Goal: Find specific page/section: Find specific page/section

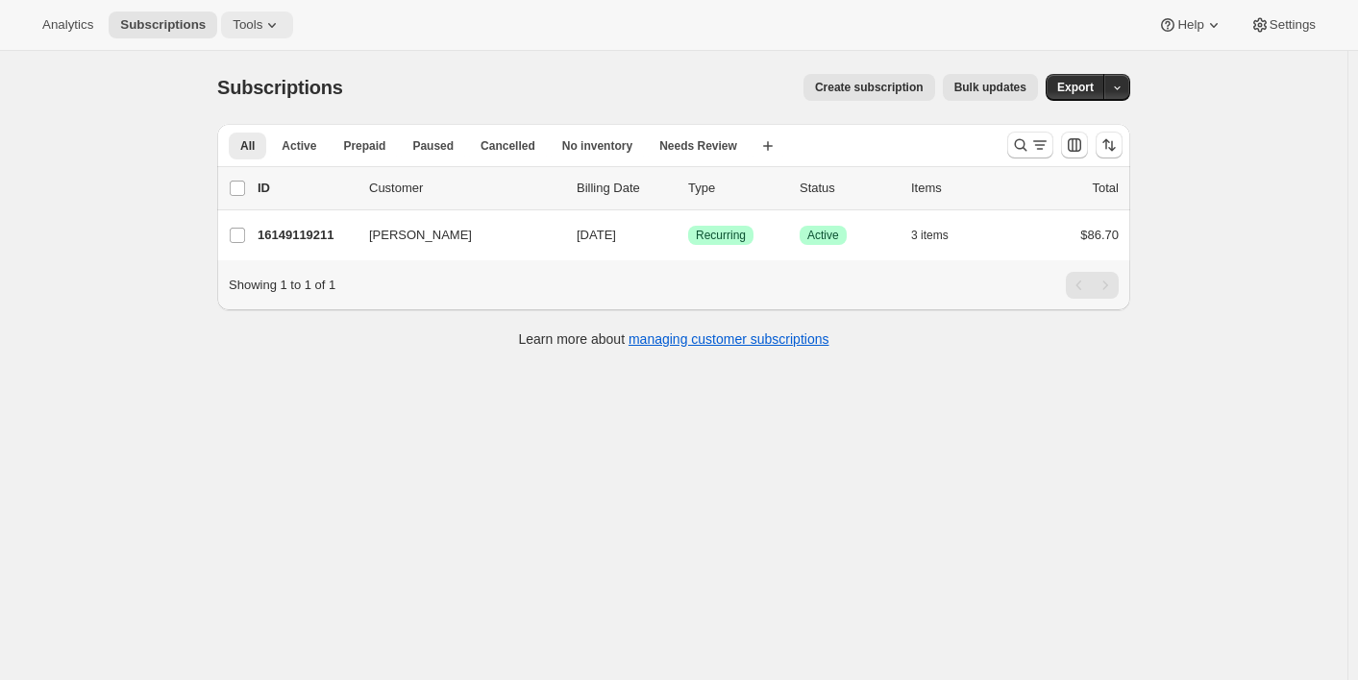
click at [239, 22] on span "Tools" at bounding box center [248, 24] width 30 height 15
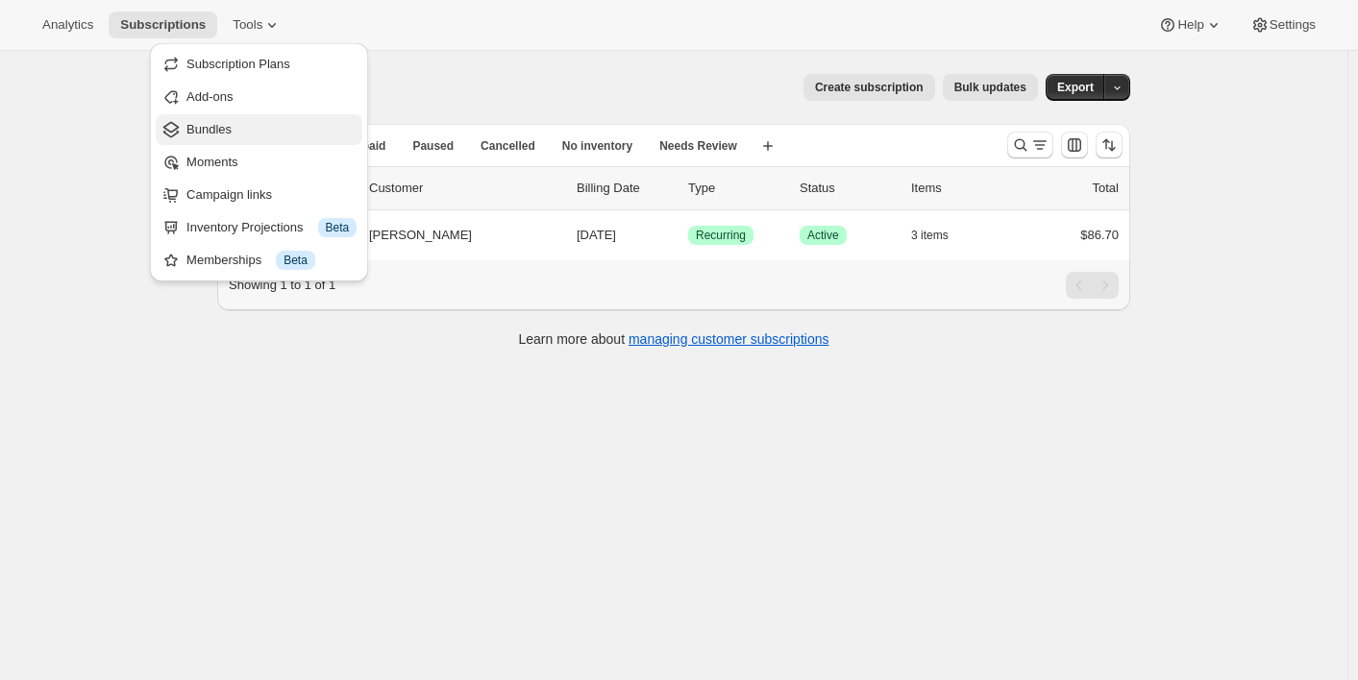
click at [244, 120] on span "Bundles" at bounding box center [271, 129] width 170 height 19
